Goal: Task Accomplishment & Management: Manage account settings

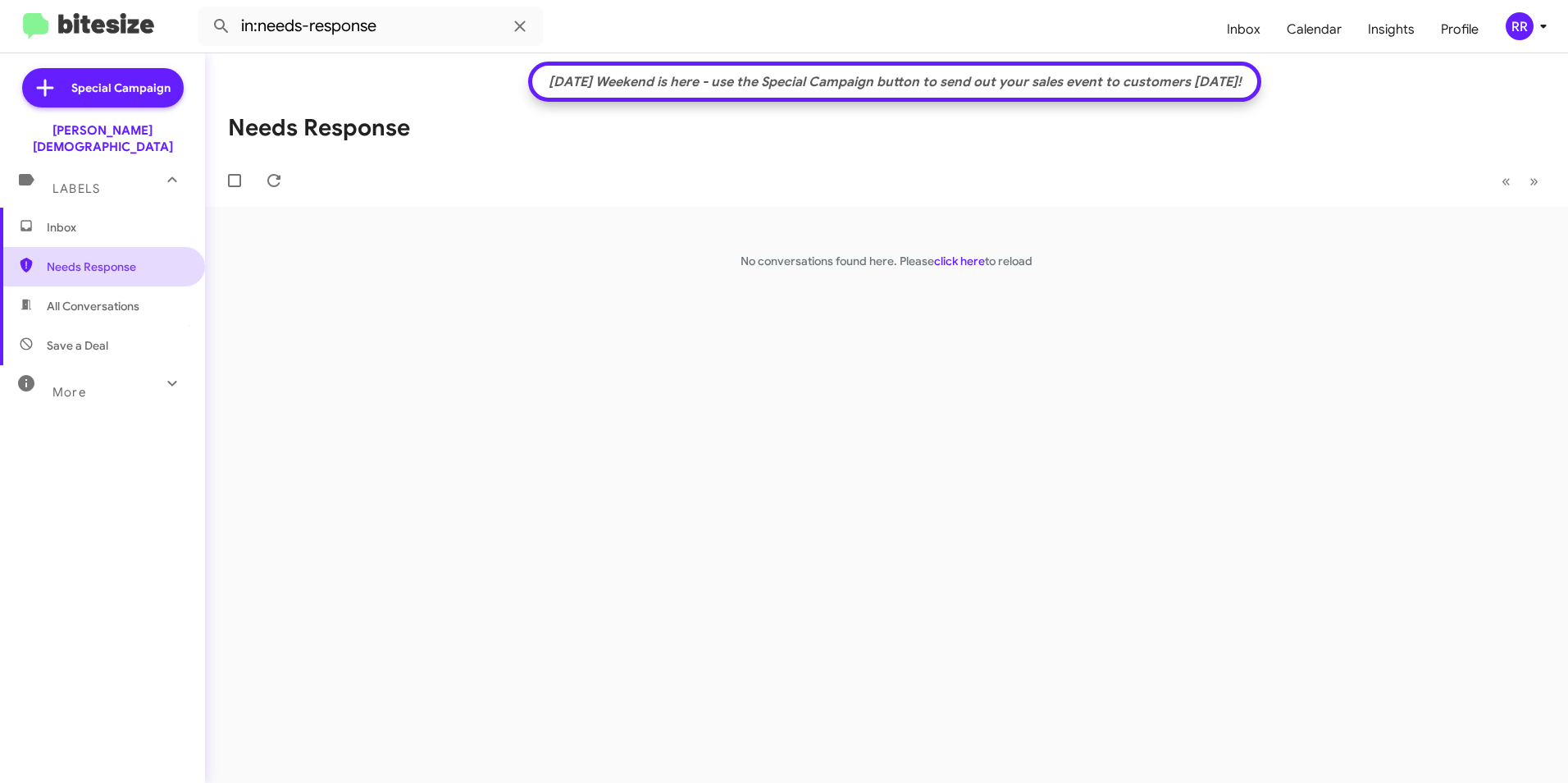
click at [92, 259] on span "Needs Response" at bounding box center [102, 267] width 205 height 40
click at [108, 259] on span "Needs Response" at bounding box center [116, 267] width 139 height 17
click at [107, 259] on span "Needs Response" at bounding box center [116, 267] width 139 height 17
click at [130, 259] on span "Needs Response" at bounding box center [116, 267] width 139 height 17
drag, startPoint x: 84, startPoint y: 246, endPoint x: 107, endPoint y: 248, distance: 23.1
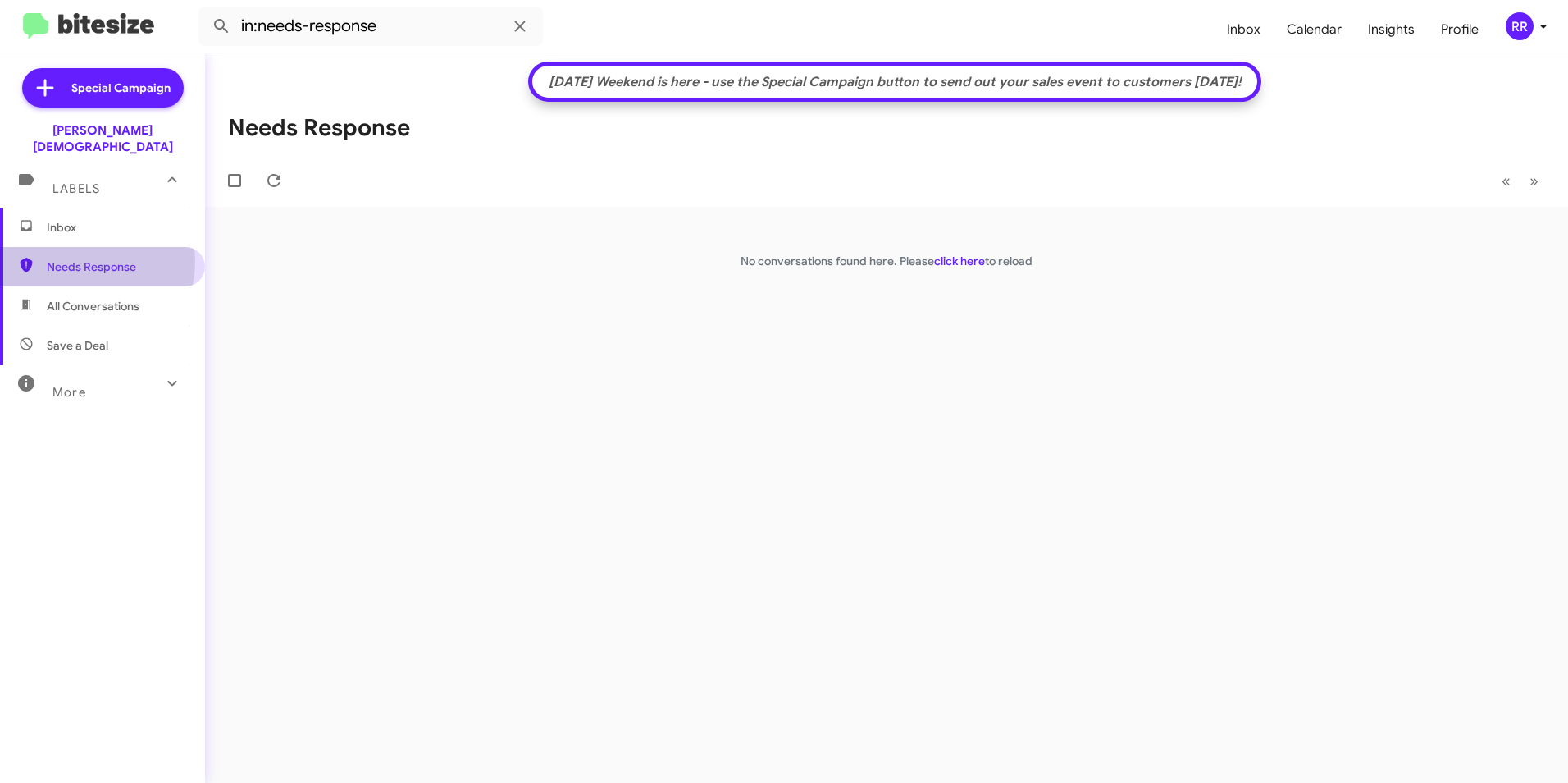
click at [84, 259] on span "Needs Response" at bounding box center [116, 267] width 139 height 17
click at [114, 259] on span "Needs Response" at bounding box center [116, 267] width 139 height 17
click at [111, 259] on span "Needs Response" at bounding box center [102, 267] width 205 height 40
click at [109, 259] on span "Needs Response" at bounding box center [116, 267] width 139 height 17
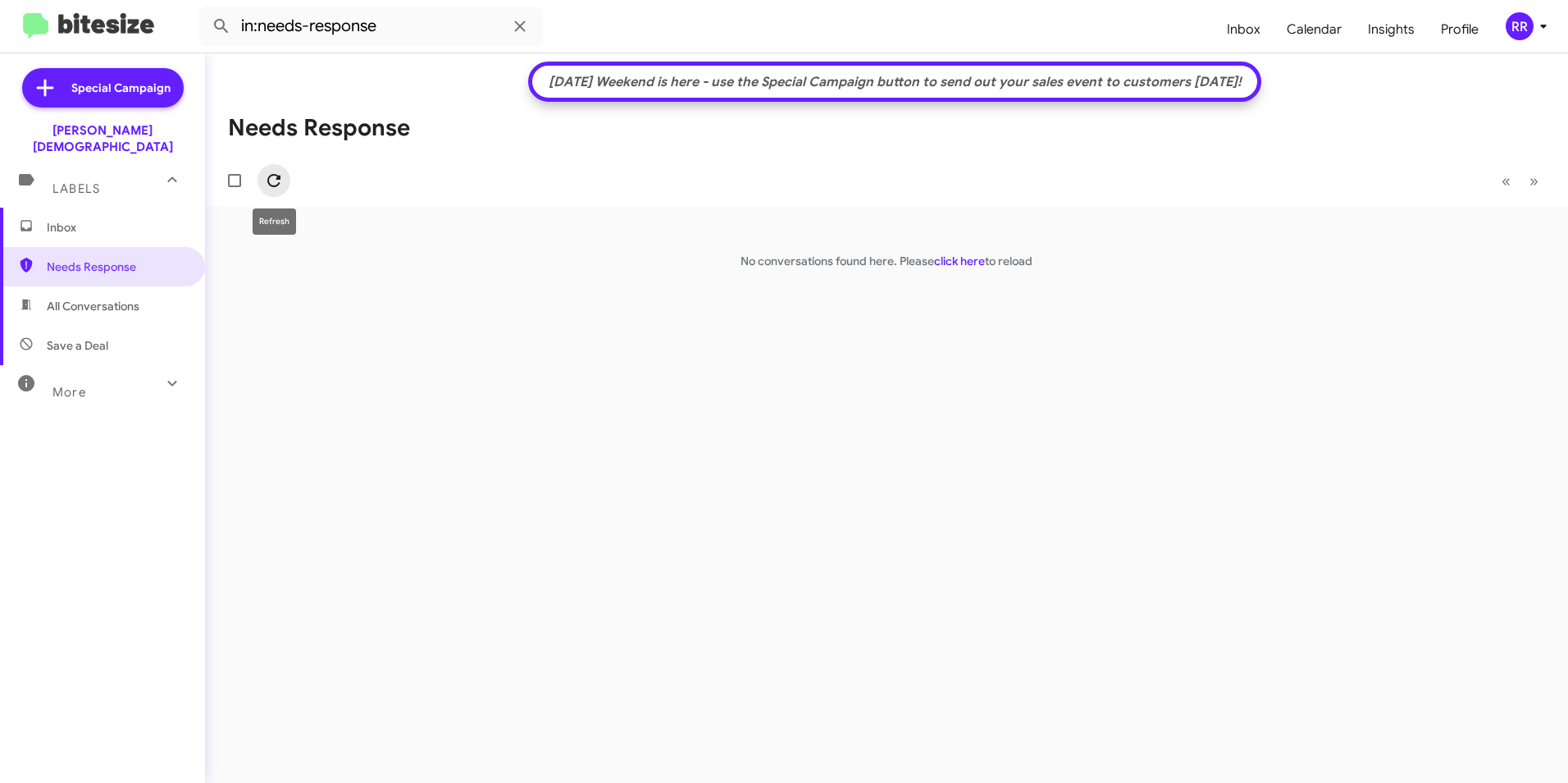
click at [283, 180] on icon at bounding box center [273, 180] width 19 height 19
drag, startPoint x: 100, startPoint y: 246, endPoint x: 90, endPoint y: 253, distance: 12.2
click at [100, 259] on span "Needs Response" at bounding box center [116, 267] width 139 height 17
click at [93, 247] on span "Needs Response" at bounding box center [102, 267] width 205 height 40
click at [95, 247] on span "Needs Response" at bounding box center [102, 267] width 205 height 40
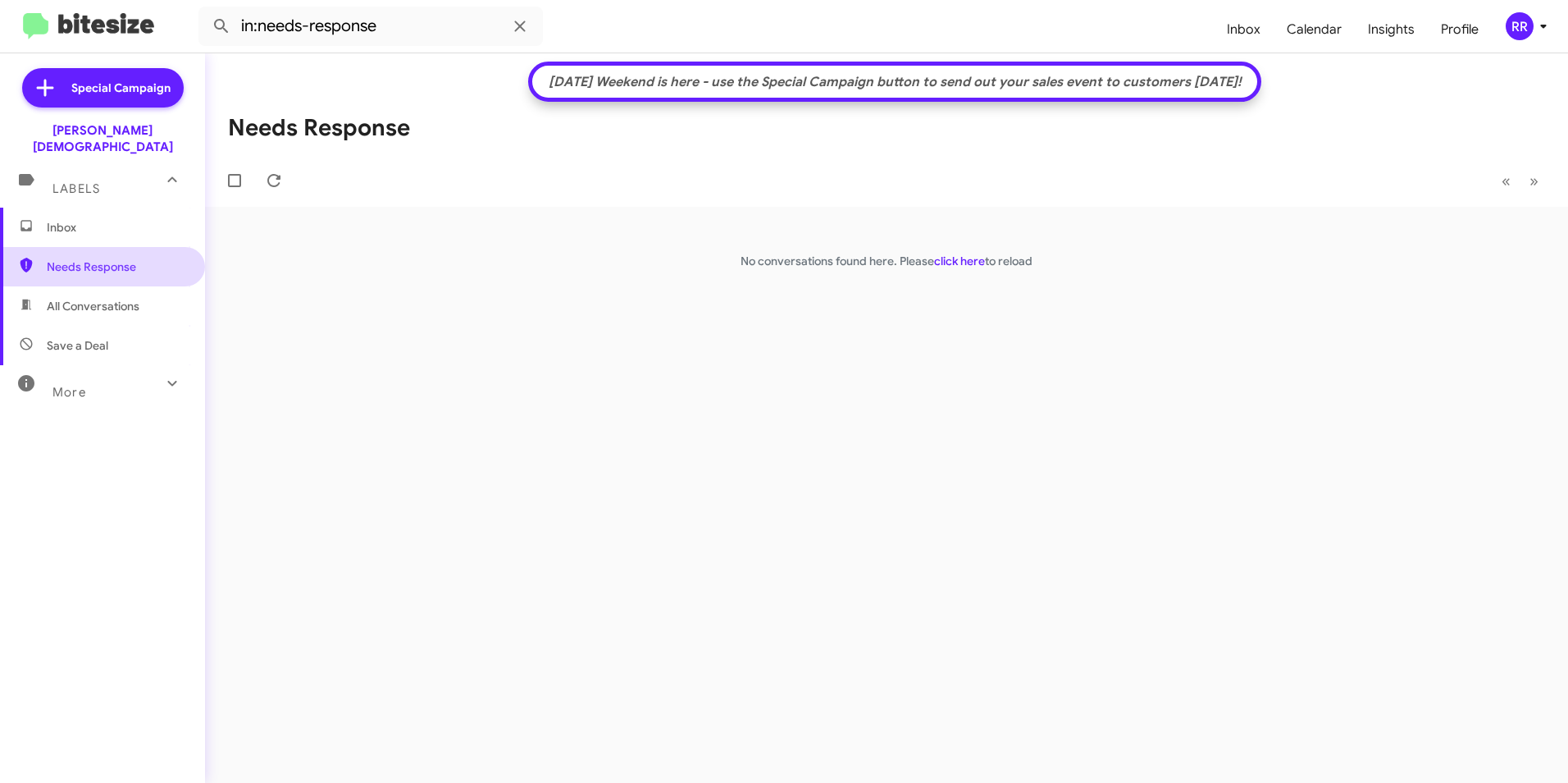
click at [97, 247] on span "Needs Response" at bounding box center [102, 267] width 205 height 40
click at [284, 179] on span at bounding box center [274, 180] width 33 height 19
click at [104, 259] on span "Needs Response" at bounding box center [116, 267] width 139 height 17
